Goal: Task Accomplishment & Management: Use online tool/utility

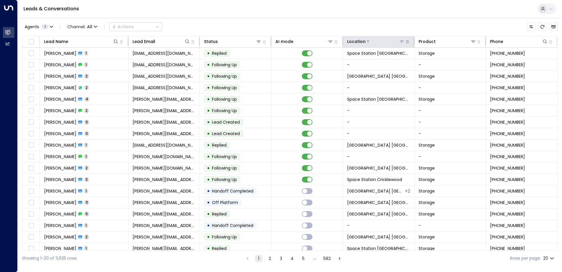
click at [399, 39] on button at bounding box center [402, 42] width 6 height 6
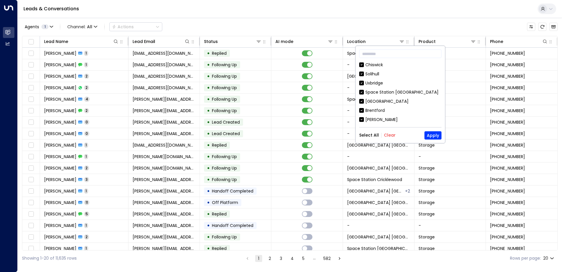
click at [389, 133] on button "Clear" at bounding box center [390, 135] width 12 height 5
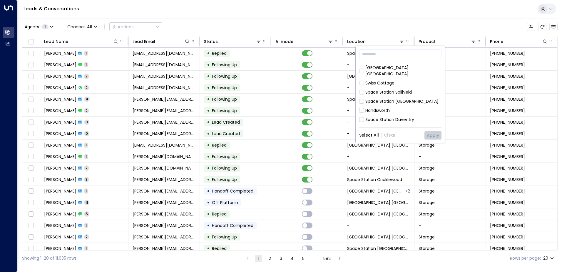
scroll to position [118, 0]
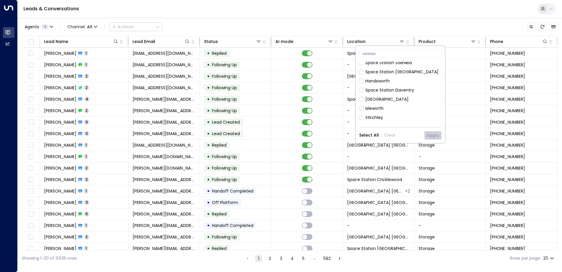
click at [402, 69] on div "Space Station [GEOGRAPHIC_DATA]" at bounding box center [401, 72] width 73 height 6
click at [429, 138] on button "Apply" at bounding box center [432, 135] width 17 height 8
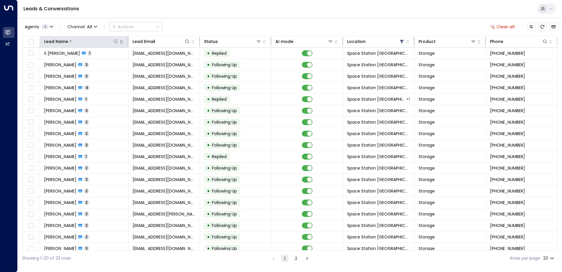
click at [116, 41] on icon at bounding box center [115, 41] width 5 height 5
type input "******"
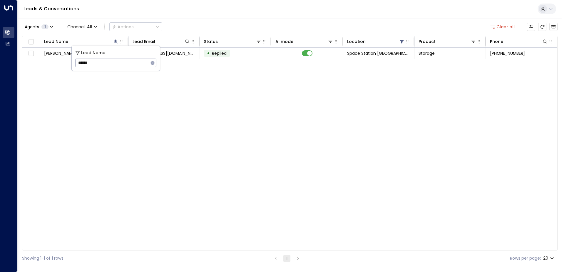
click at [194, 22] on div "Agents 1 Channel: All Actions Clear all" at bounding box center [290, 27] width 536 height 12
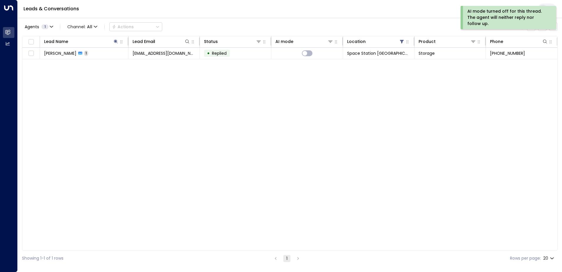
click at [554, 6] on div "AI mode turned off for this thread. The agent will neither reply nor follow up." at bounding box center [510, 17] width 94 height 23
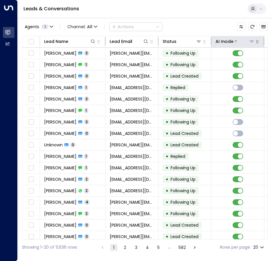
click at [253, 41] on icon at bounding box center [252, 42] width 4 height 2
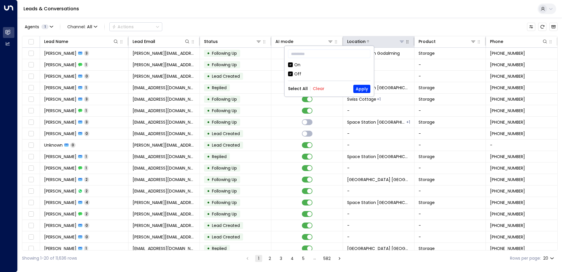
click at [272, 40] on icon at bounding box center [401, 41] width 5 height 5
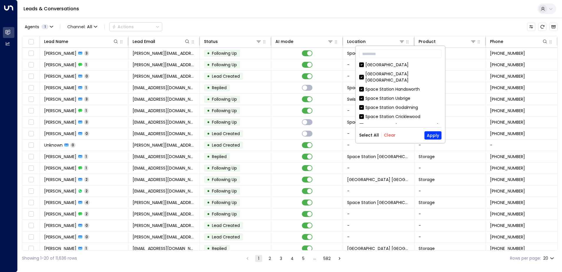
click at [272, 135] on button "Clear" at bounding box center [390, 135] width 12 height 5
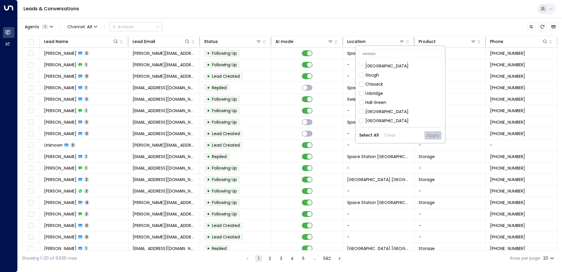
scroll to position [147, 0]
click at [272, 106] on div "Space Station [GEOGRAPHIC_DATA]" at bounding box center [401, 109] width 73 height 6
click at [272, 133] on button "Apply" at bounding box center [432, 135] width 17 height 8
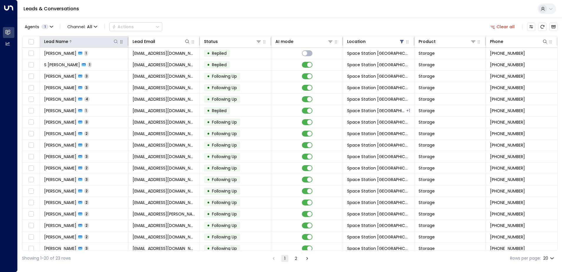
click at [116, 43] on icon at bounding box center [115, 41] width 5 height 5
type input "*****"
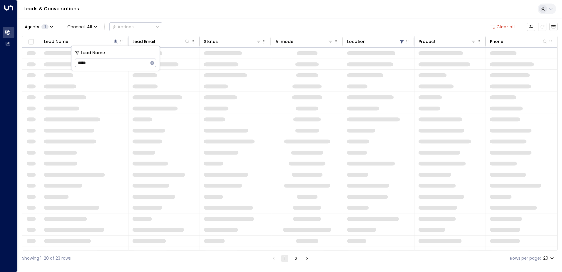
click at [196, 15] on div "Leads & Conversations" at bounding box center [290, 9] width 544 height 18
